Goal: Information Seeking & Learning: Learn about a topic

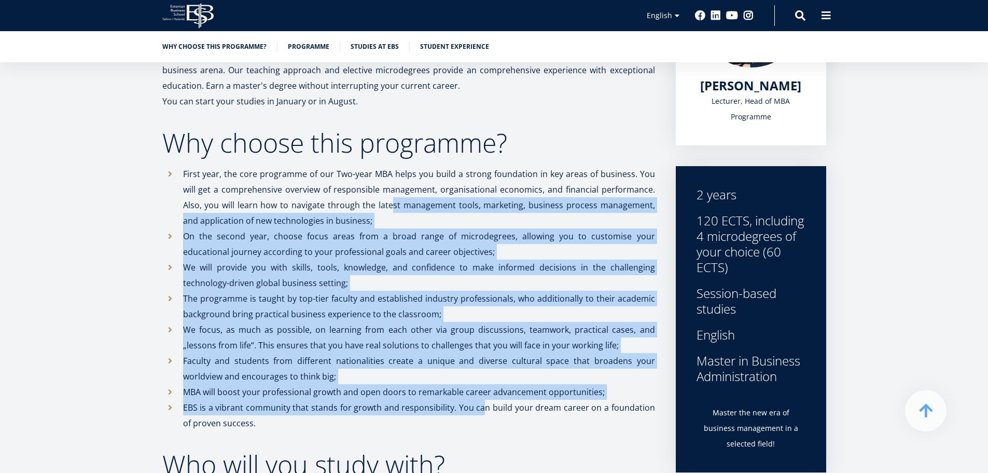
drag, startPoint x: 383, startPoint y: 223, endPoint x: 480, endPoint y: 401, distance: 202.4
click at [478, 400] on ul "First year, the core programme of our Two-year MBA helps you build a strong fou…" at bounding box center [408, 298] width 493 height 265
click at [480, 401] on p "EBS is a vibrant community that stands for growth and responsibility. You can b…" at bounding box center [419, 414] width 472 height 31
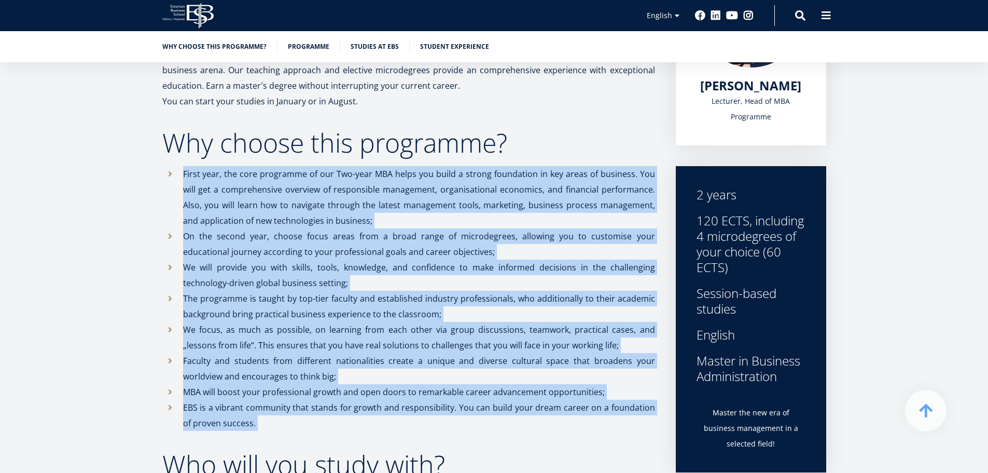
drag, startPoint x: 480, startPoint y: 401, endPoint x: 399, endPoint y: 202, distance: 215.0
click at [404, 206] on ul "First year, the core programme of our Two-year MBA helps you build a strong fou…" at bounding box center [408, 298] width 493 height 265
click at [398, 202] on p "First year, the core programme of our Two-year MBA helps you build a strong fou…" at bounding box center [419, 197] width 472 height 62
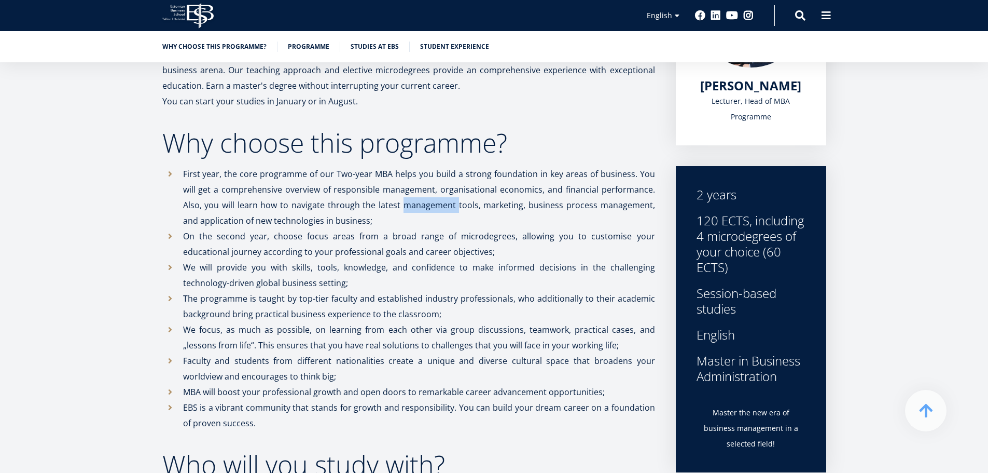
click at [398, 202] on p "First year, the core programme of our Two-year MBA helps you build a strong fou…" at bounding box center [419, 197] width 472 height 62
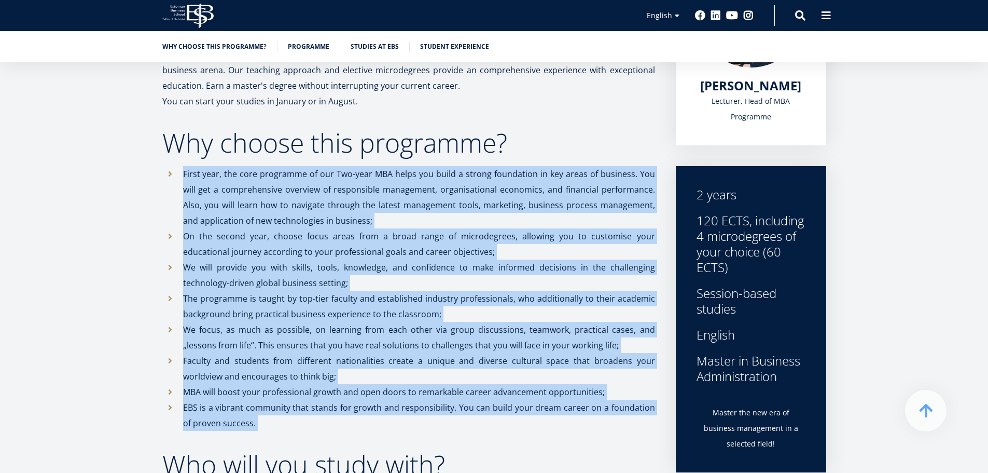
drag, startPoint x: 398, startPoint y: 202, endPoint x: 437, endPoint y: 419, distance: 220.9
click at [437, 419] on ul "First year, the core programme of our Two-year MBA helps you build a strong fou…" at bounding box center [408, 298] width 493 height 265
click at [437, 419] on p "EBS is a vibrant community that stands for growth and responsibility. You can b…" at bounding box center [419, 414] width 472 height 31
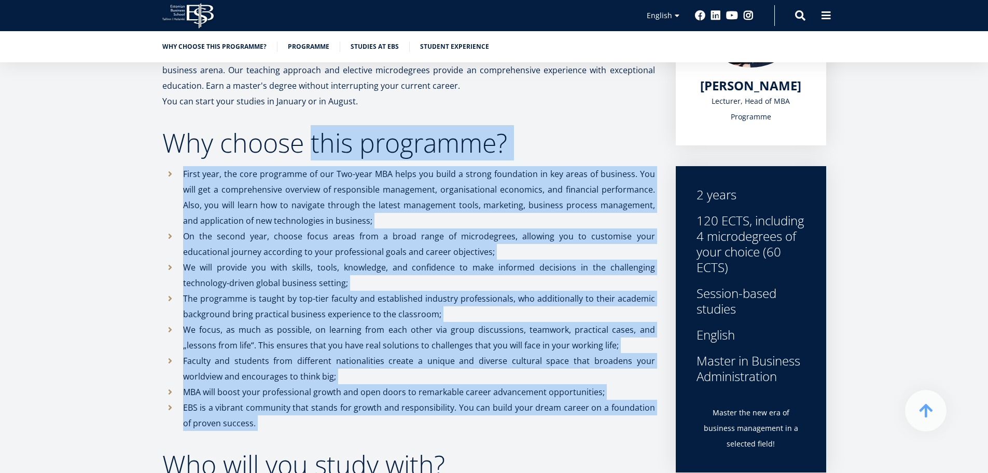
drag, startPoint x: 437, startPoint y: 419, endPoint x: 327, endPoint y: 132, distance: 307.2
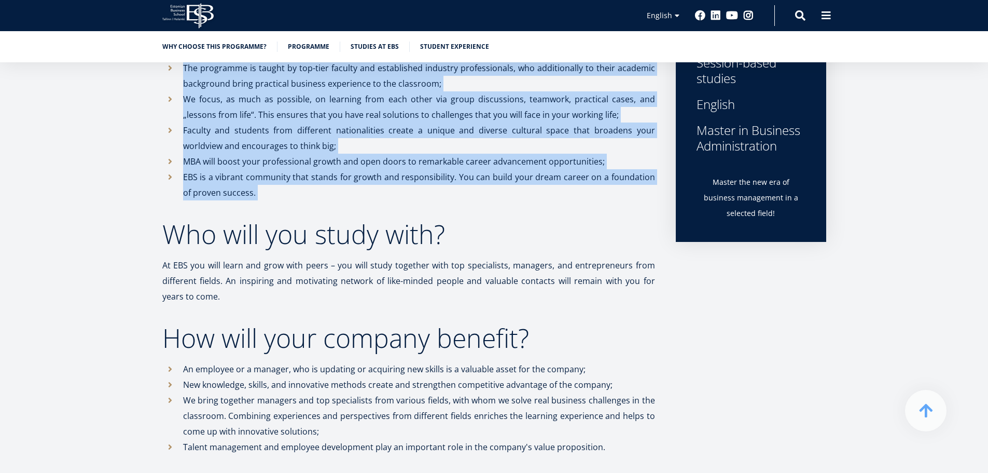
scroll to position [519, 0]
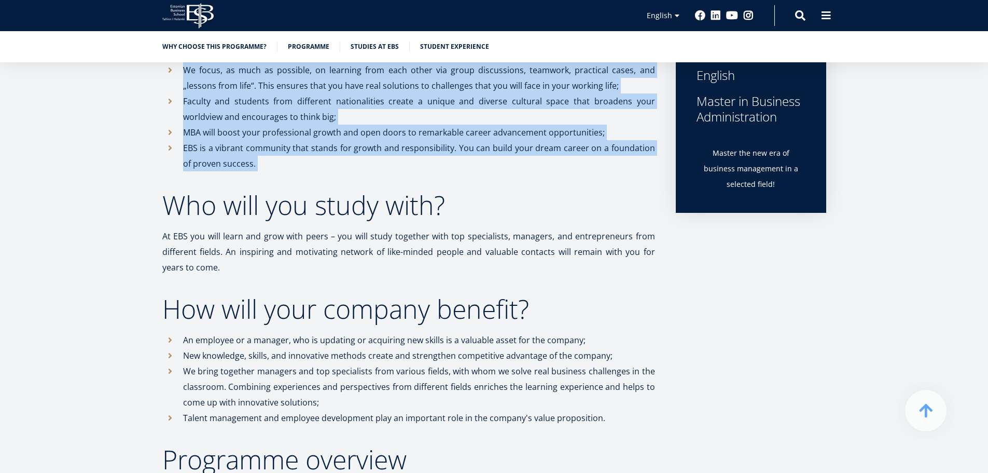
click at [326, 144] on p "EBS is a vibrant community that stands for growth and responsibility. You can b…" at bounding box center [419, 155] width 472 height 31
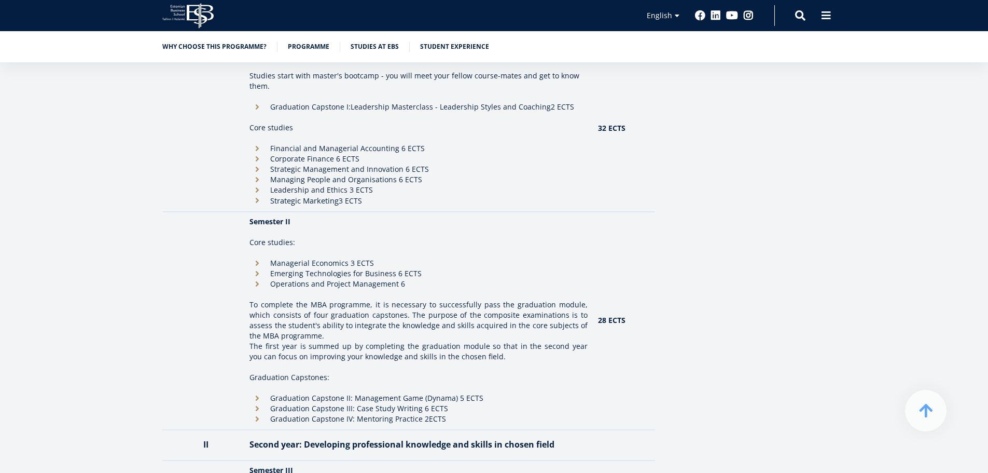
scroll to position [1037, 0]
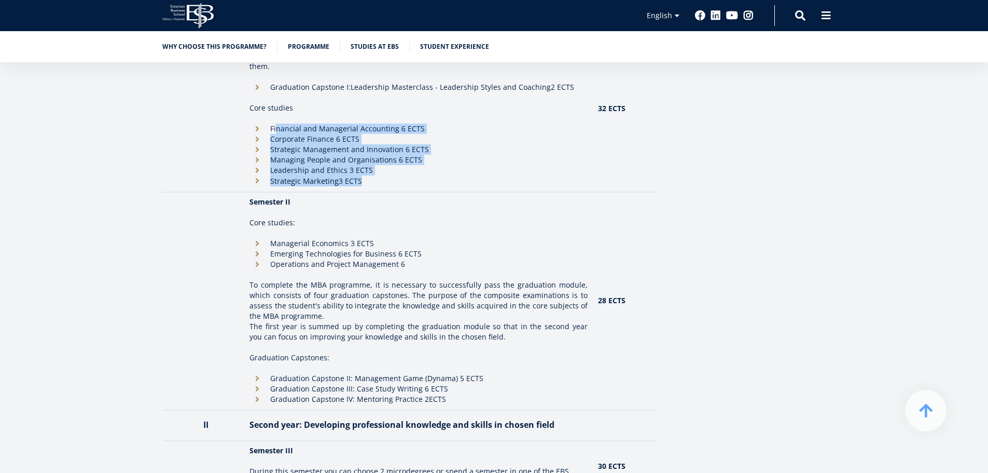
drag, startPoint x: 287, startPoint y: 126, endPoint x: 365, endPoint y: 186, distance: 99.1
click at [365, 186] on td "Semester I Studies start with master's bootcamp - you will meet your fellow cou…" at bounding box center [418, 108] width 348 height 167
